Goal: Information Seeking & Learning: Learn about a topic

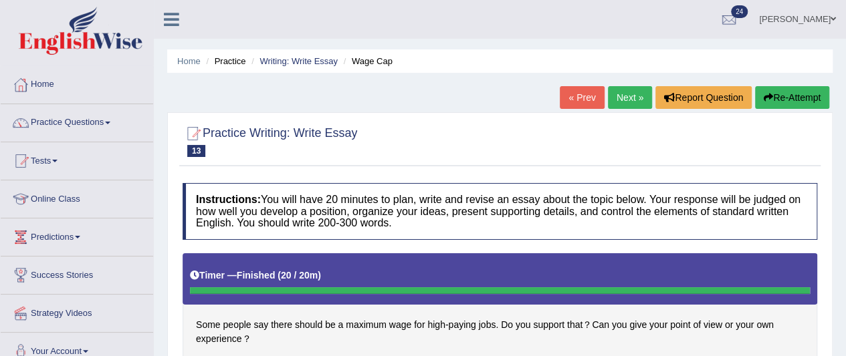
scroll to position [221, 0]
click at [296, 58] on link "Writing: Write Essay" at bounding box center [298, 61] width 78 height 10
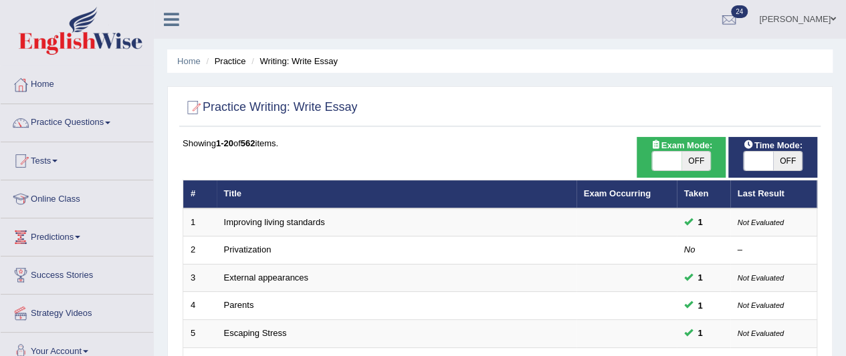
click at [110, 122] on span at bounding box center [107, 123] width 5 height 3
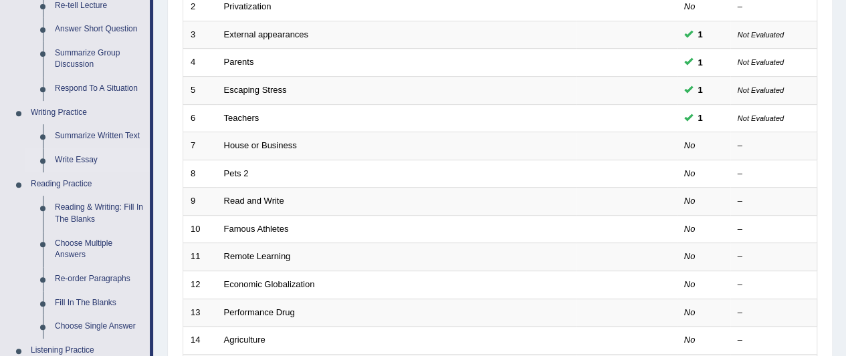
scroll to position [304, 0]
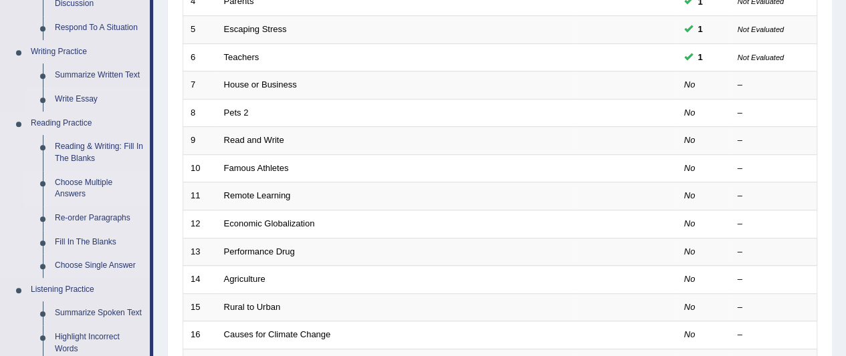
click at [99, 188] on link "Choose Multiple Answers" at bounding box center [99, 188] width 101 height 35
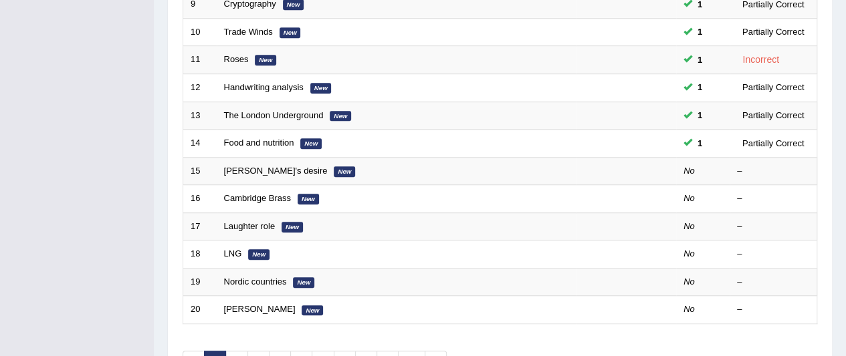
scroll to position [443, 0]
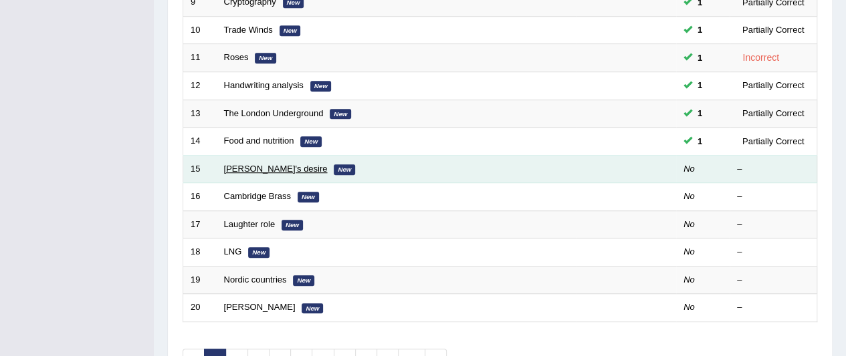
click at [264, 165] on link "Karen's desire" at bounding box center [276, 169] width 104 height 10
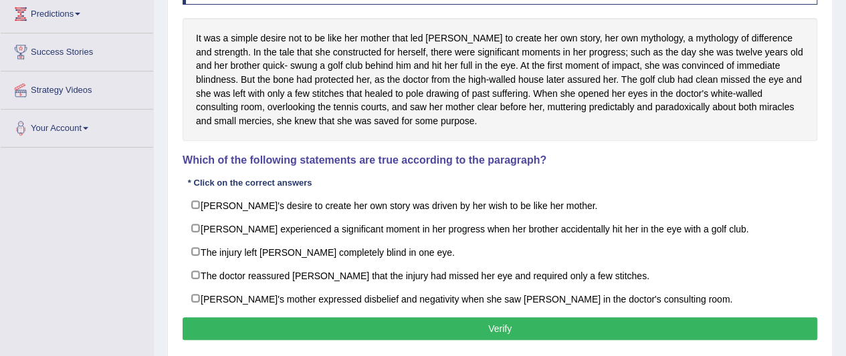
scroll to position [223, 0]
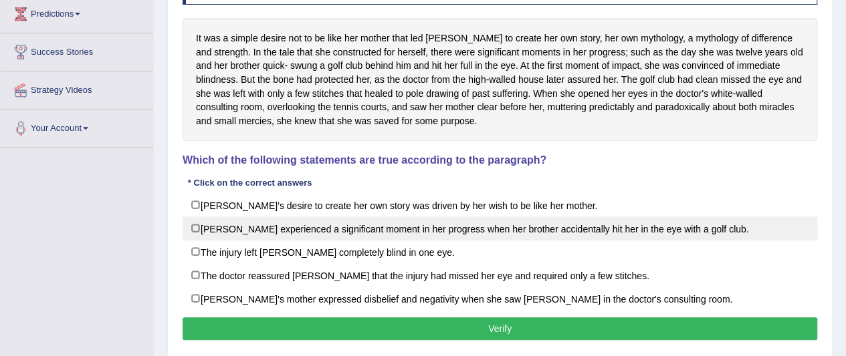
click at [199, 222] on label "Karen experienced a significant moment in her progress when her brother acciden…" at bounding box center [500, 229] width 635 height 24
checkbox input "true"
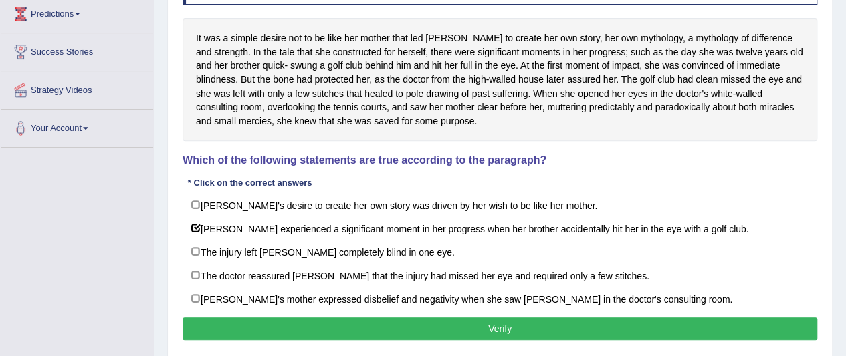
click at [322, 318] on button "Verify" at bounding box center [500, 329] width 635 height 23
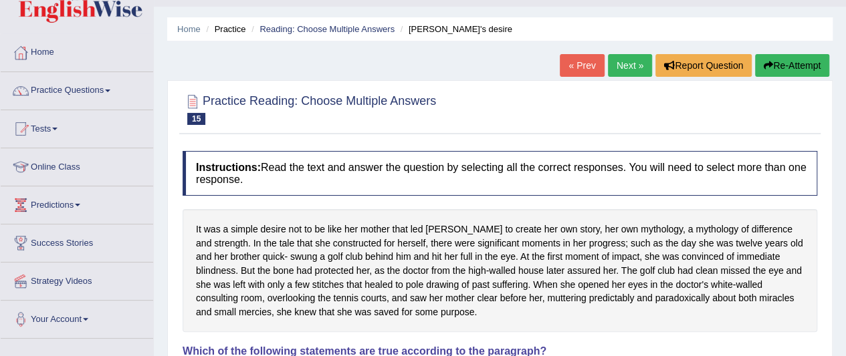
scroll to position [0, 0]
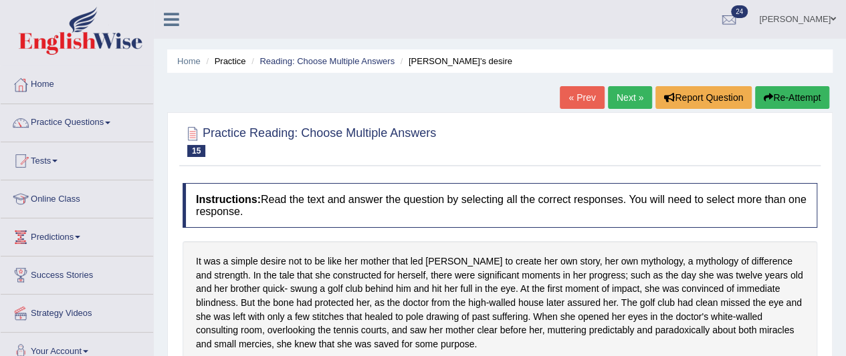
click at [628, 94] on link "Next »" at bounding box center [630, 97] width 44 height 23
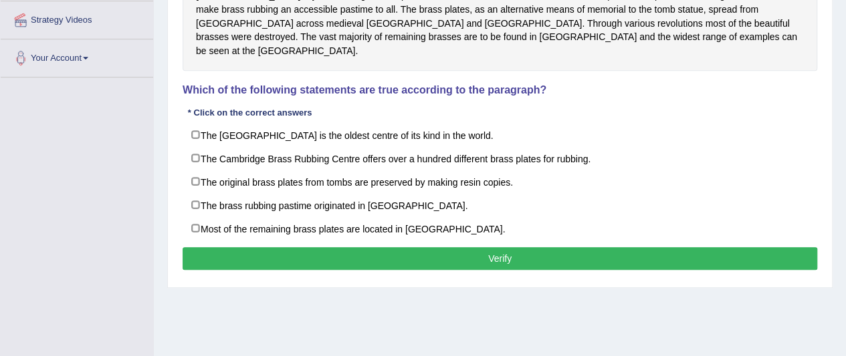
scroll to position [294, 0]
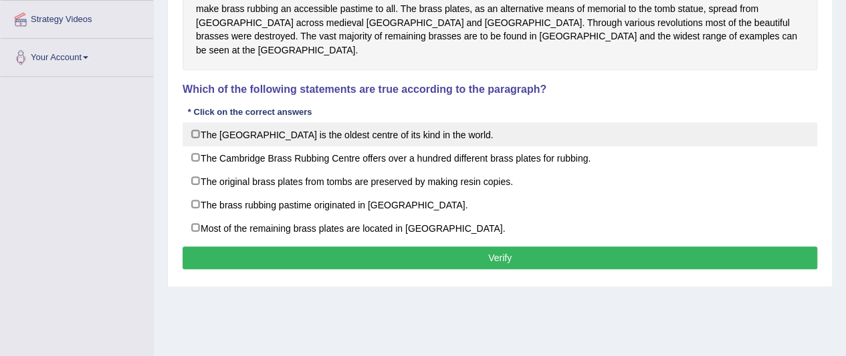
click at [193, 122] on label "The Cambridge Brass Rubbing Centre is the oldest centre of its kind in the worl…" at bounding box center [500, 134] width 635 height 24
checkbox input "false"
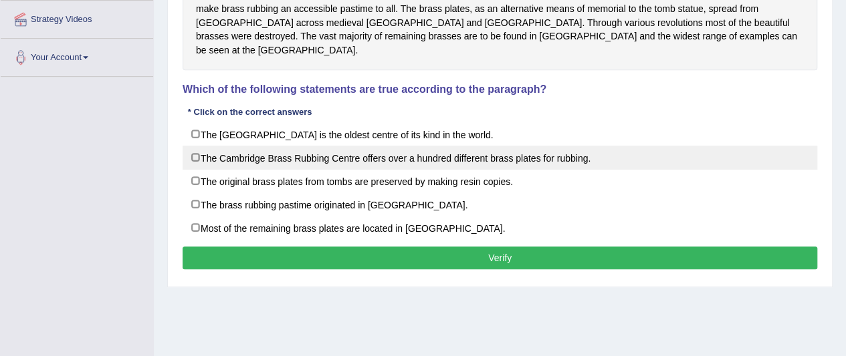
click at [194, 146] on label "The Cambridge Brass Rubbing Centre offers over a hundred different brass plates…" at bounding box center [500, 158] width 635 height 24
checkbox input "true"
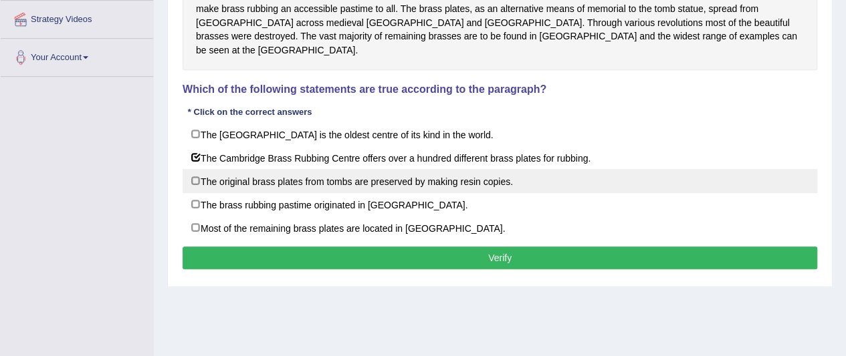
click at [198, 169] on label "The original brass plates from tombs are preserved by making resin copies." at bounding box center [500, 181] width 635 height 24
checkbox input "true"
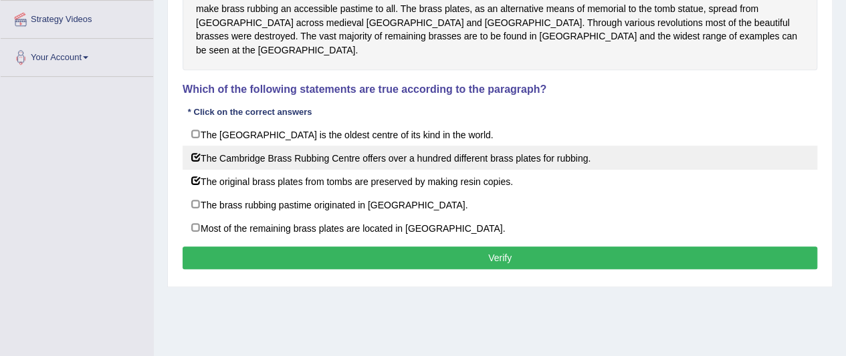
click at [198, 146] on label "The Cambridge Brass Rubbing Centre offers over a hundred different brass plates…" at bounding box center [500, 158] width 635 height 24
checkbox input "false"
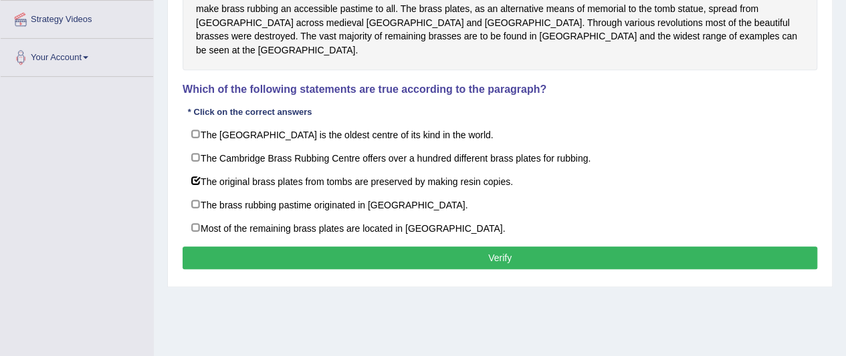
click at [271, 247] on button "Verify" at bounding box center [500, 258] width 635 height 23
click at [271, 239] on div "Home Practice Reading: Choose Multiple Answers Cambridge Brass « Prev Next » Re…" at bounding box center [500, 40] width 692 height 669
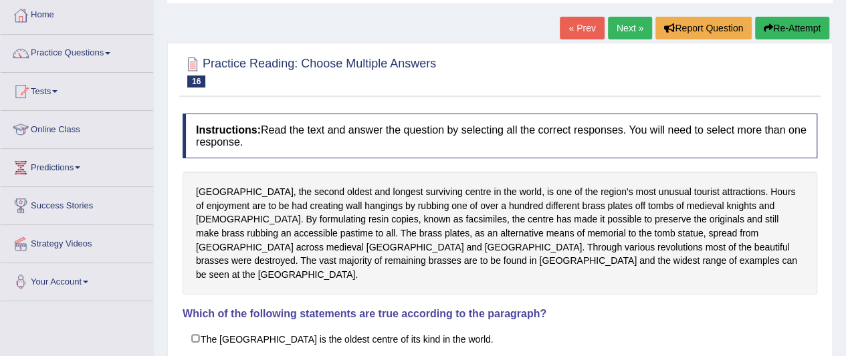
scroll to position [0, 0]
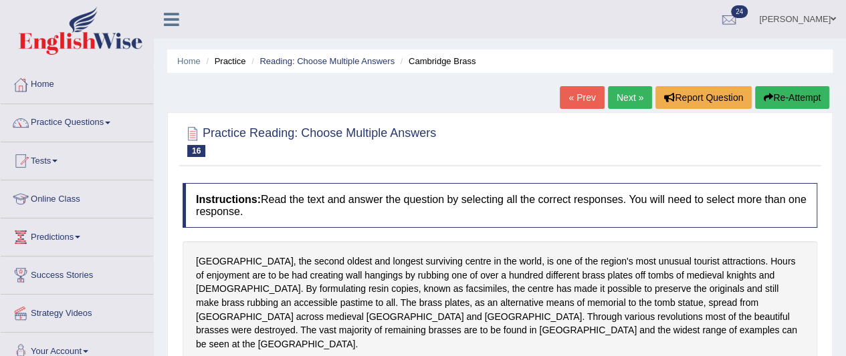
click at [627, 94] on link "Next »" at bounding box center [630, 97] width 44 height 23
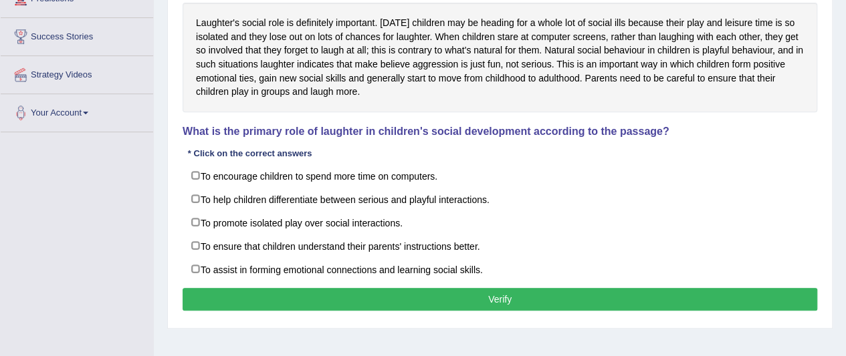
scroll to position [239, 0]
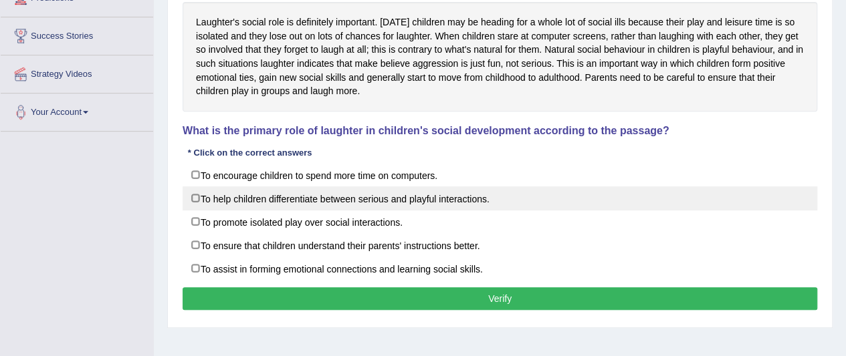
click at [194, 197] on label "To help children differentiate between serious and playful interactions." at bounding box center [500, 199] width 635 height 24
checkbox input "true"
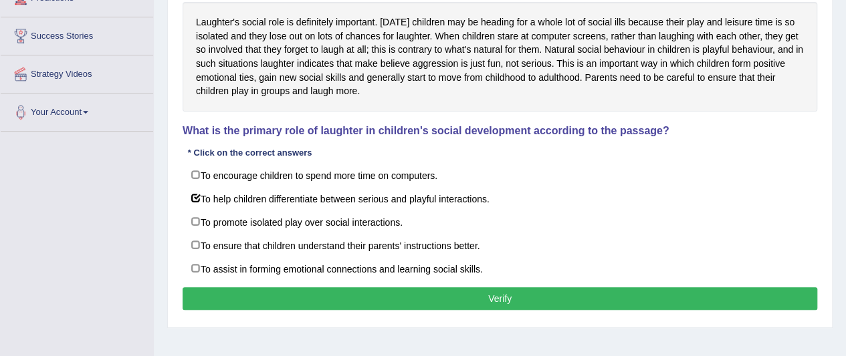
click at [311, 292] on button "Verify" at bounding box center [500, 299] width 635 height 23
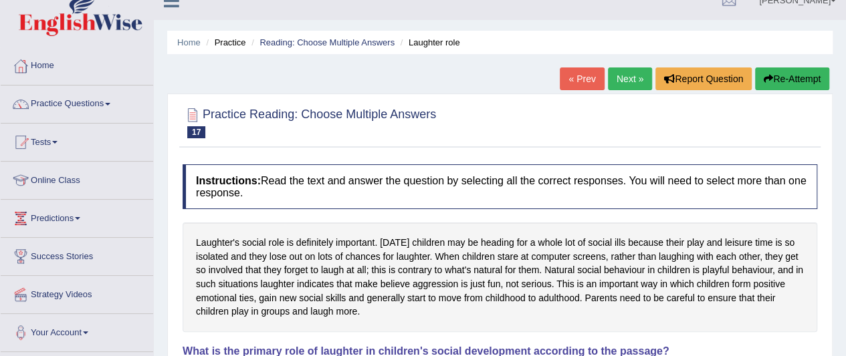
scroll to position [0, 0]
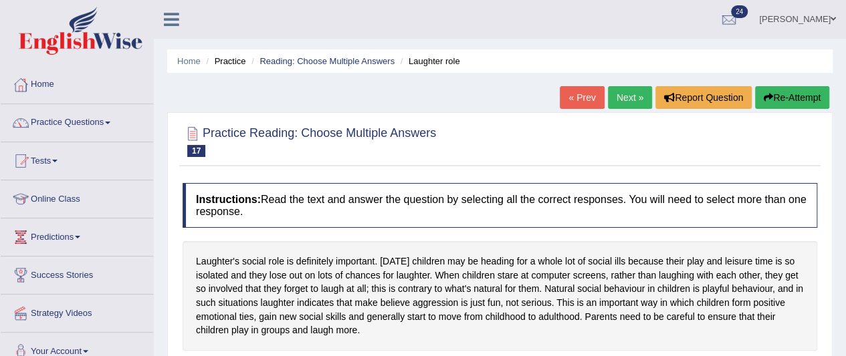
click at [104, 114] on link "Practice Questions" at bounding box center [77, 120] width 152 height 33
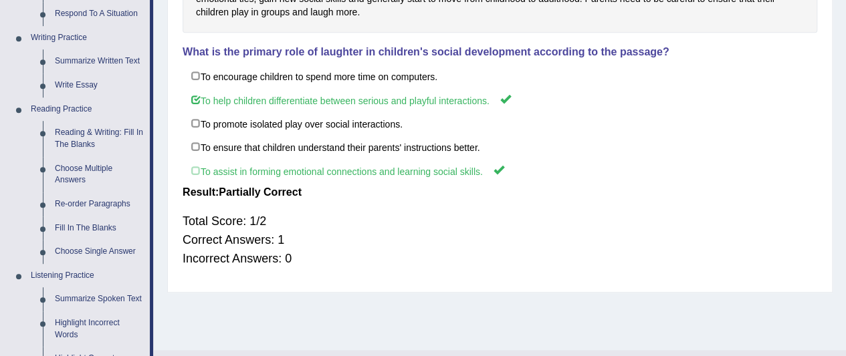
scroll to position [331, 0]
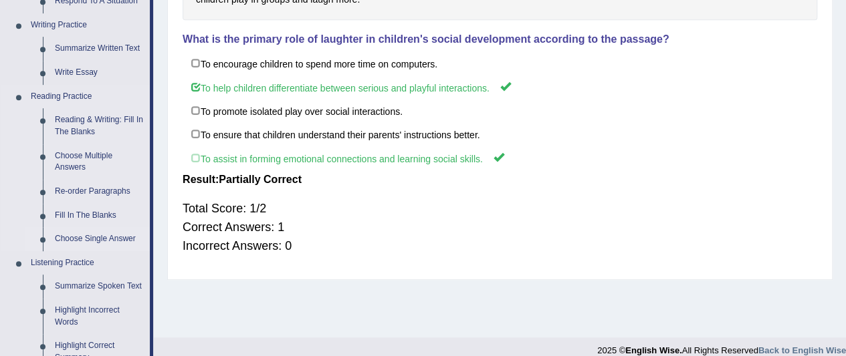
click at [111, 242] on link "Choose Single Answer" at bounding box center [99, 239] width 101 height 24
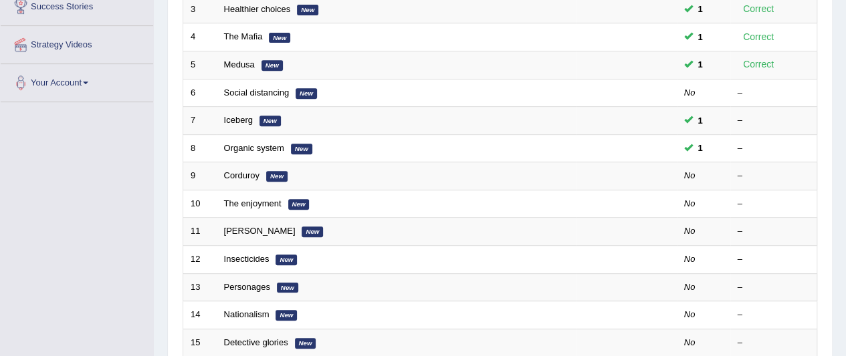
scroll to position [270, 0]
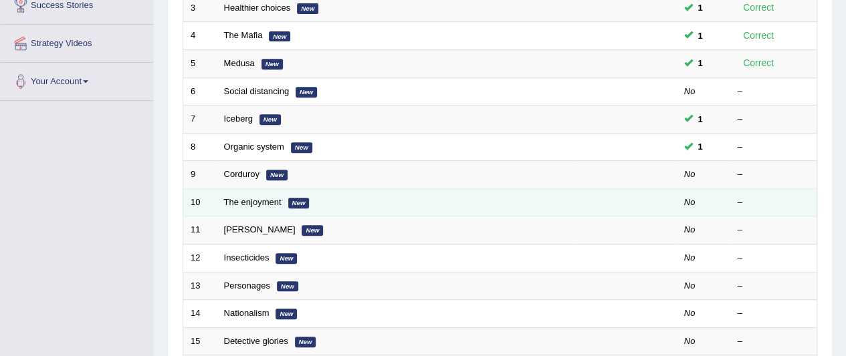
click at [241, 189] on td "The enjoyment New" at bounding box center [397, 203] width 360 height 28
click at [237, 189] on td "The enjoyment New" at bounding box center [397, 203] width 360 height 28
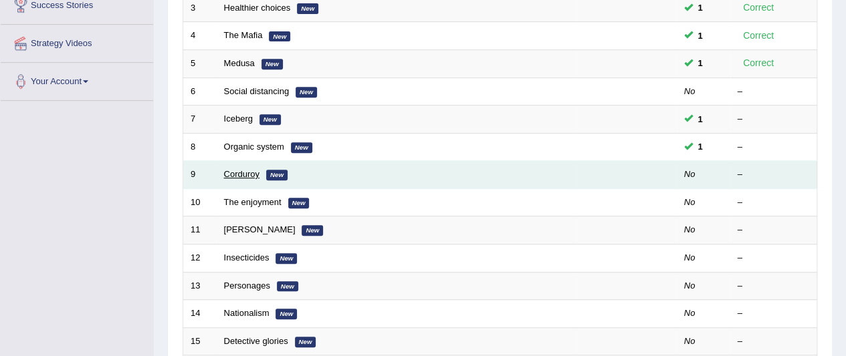
click at [242, 170] on link "Corduroy" at bounding box center [241, 174] width 35 height 10
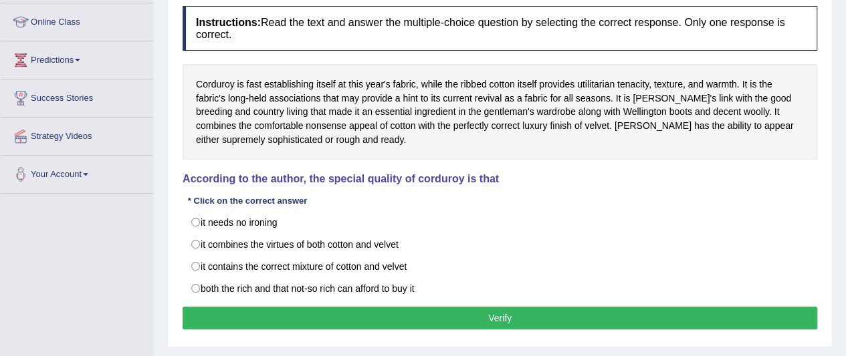
scroll to position [173, 0]
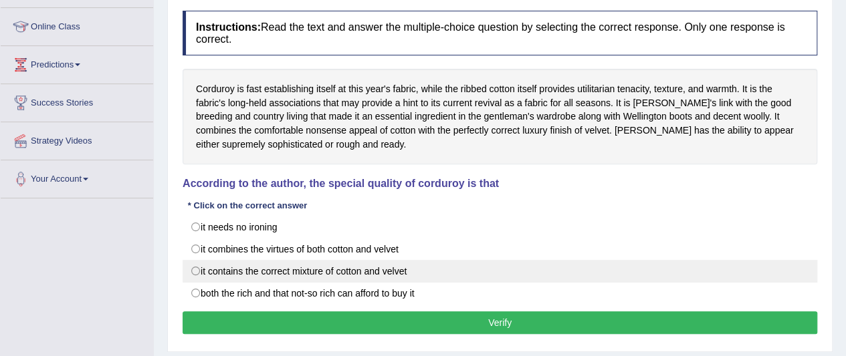
click at [198, 268] on label "it contains the correct mixture of cotton and velvet" at bounding box center [500, 271] width 635 height 23
radio input "true"
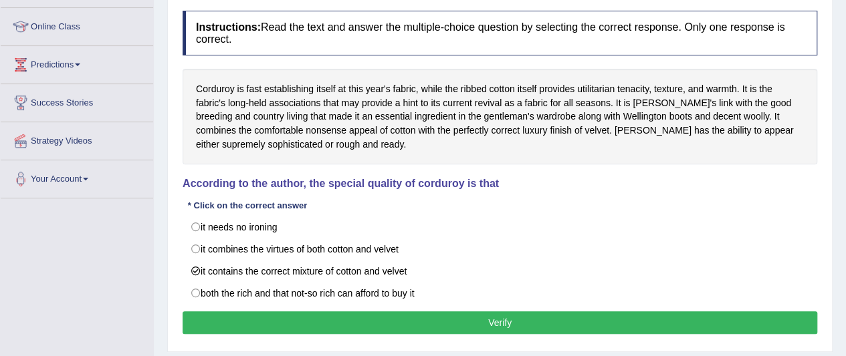
click at [316, 321] on button "Verify" at bounding box center [500, 323] width 635 height 23
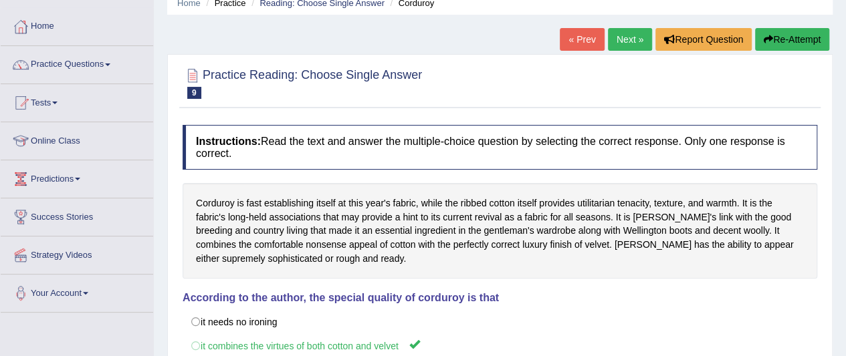
scroll to position [1, 0]
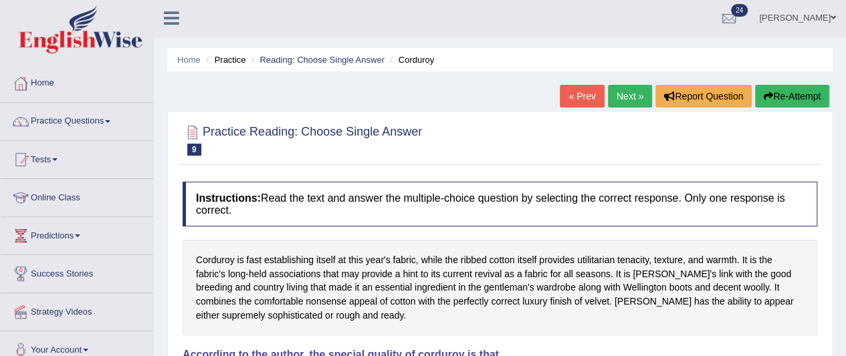
click at [625, 96] on link "Next »" at bounding box center [630, 96] width 44 height 23
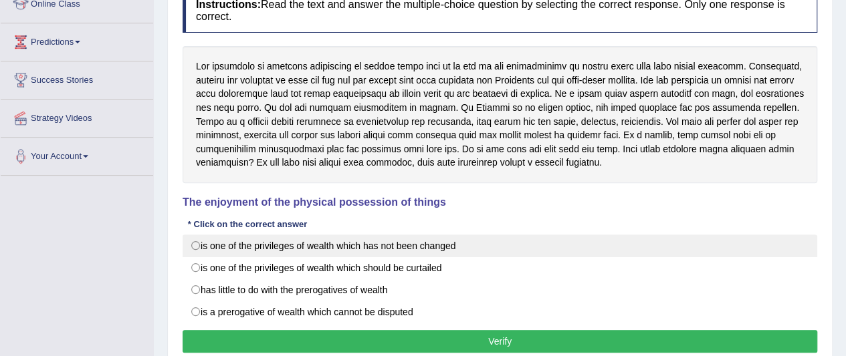
click at [195, 241] on label "is one of the privileges of wealth which has not been changed" at bounding box center [500, 246] width 635 height 23
radio input "true"
click at [198, 245] on label "is one of the privileges of wealth which has not been changed" at bounding box center [500, 246] width 635 height 23
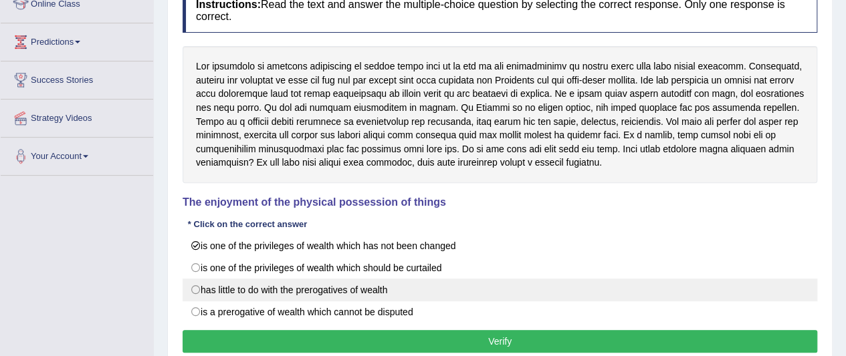
click at [198, 294] on label "has little to do with the prerogatives of wealth" at bounding box center [500, 290] width 635 height 23
radio input "true"
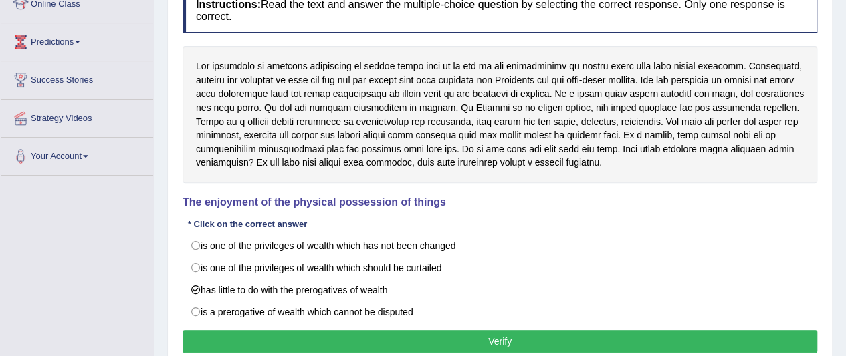
click at [277, 335] on button "Verify" at bounding box center [500, 341] width 635 height 23
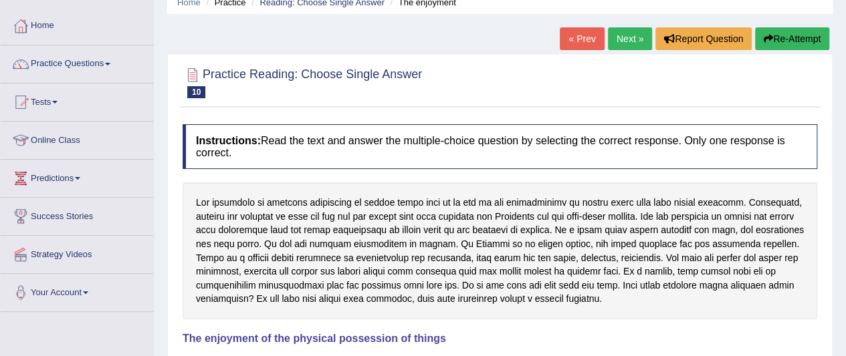
scroll to position [55, 0]
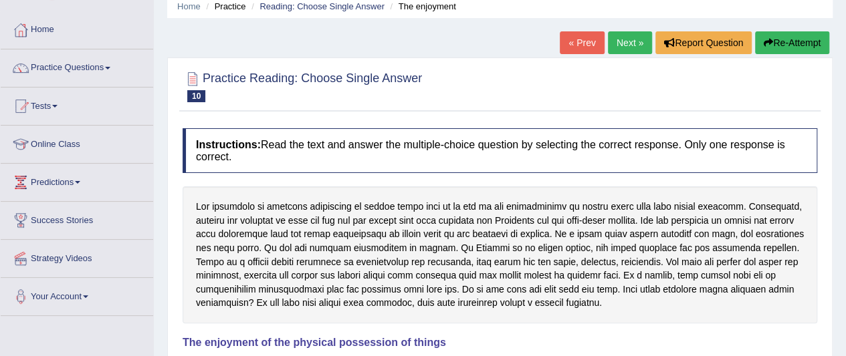
click at [618, 50] on link "Next »" at bounding box center [630, 42] width 44 height 23
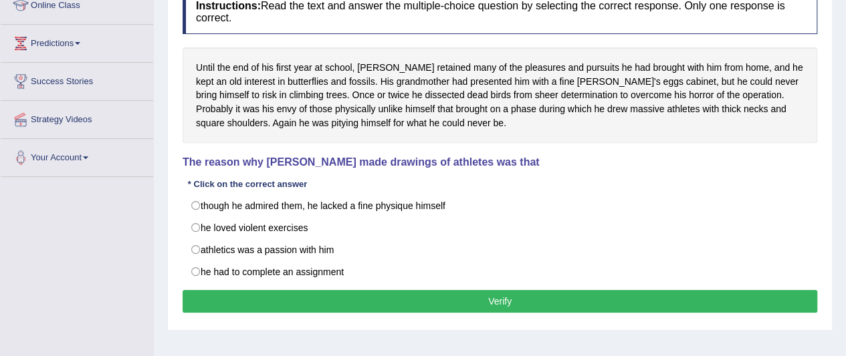
scroll to position [197, 0]
